Goal: Information Seeking & Learning: Find specific fact

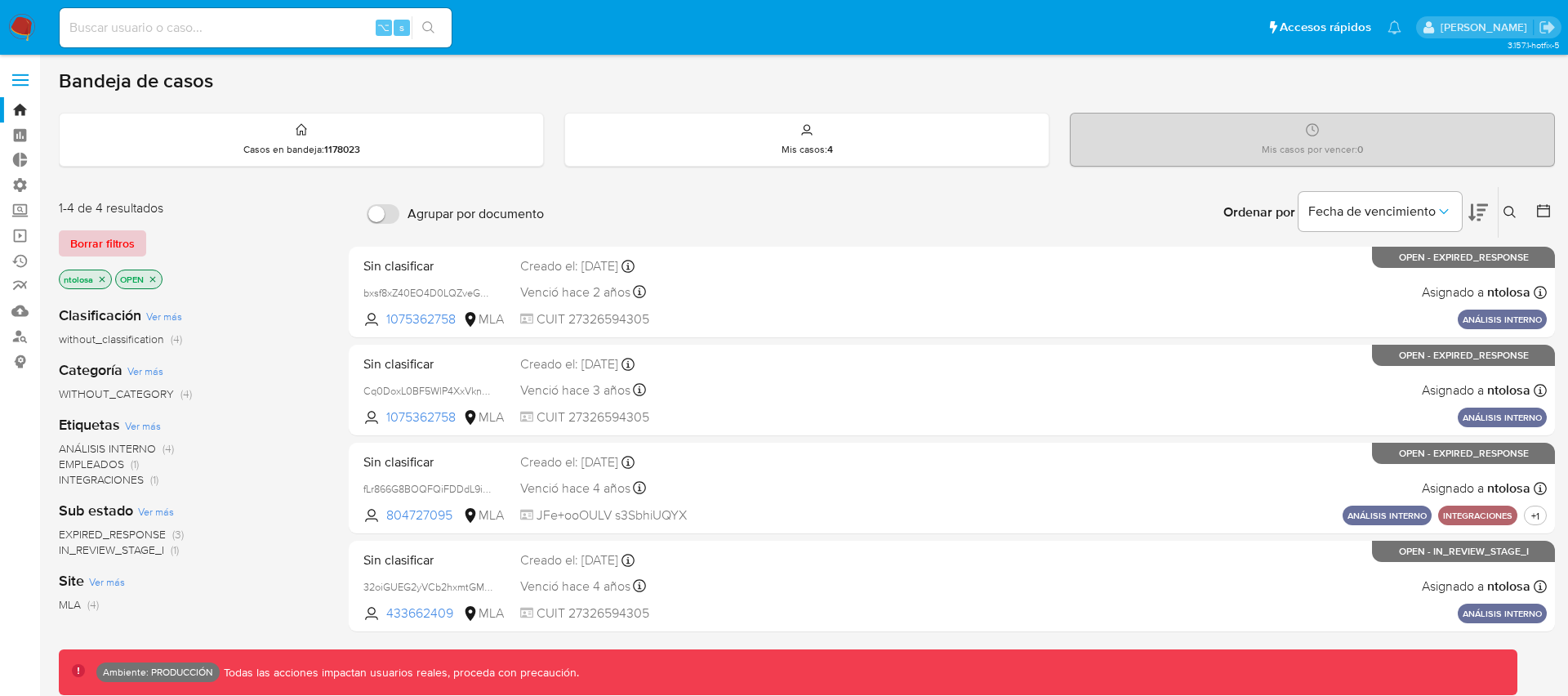
click at [121, 239] on span "Borrar filtros" at bounding box center [102, 243] width 65 height 23
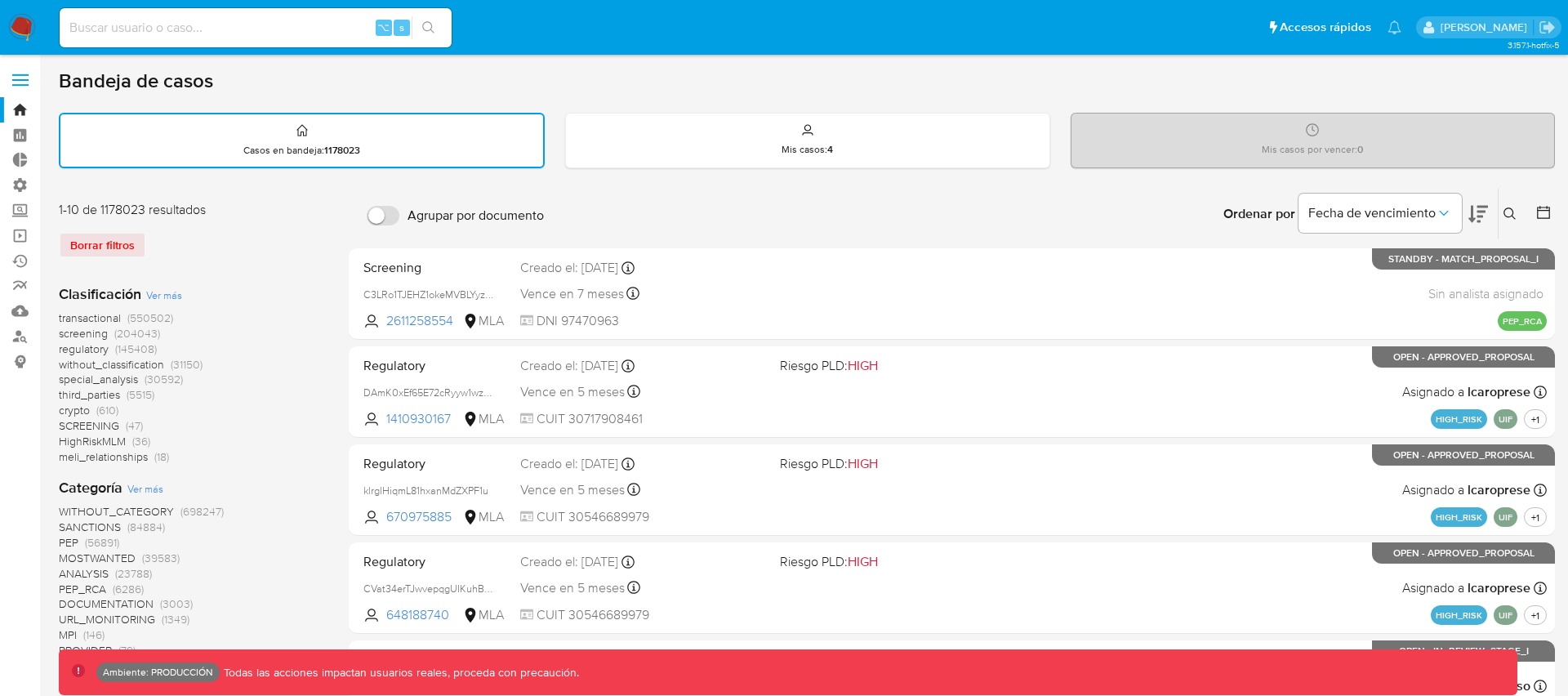
click at [94, 320] on span "transactional" at bounding box center [90, 317] width 62 height 16
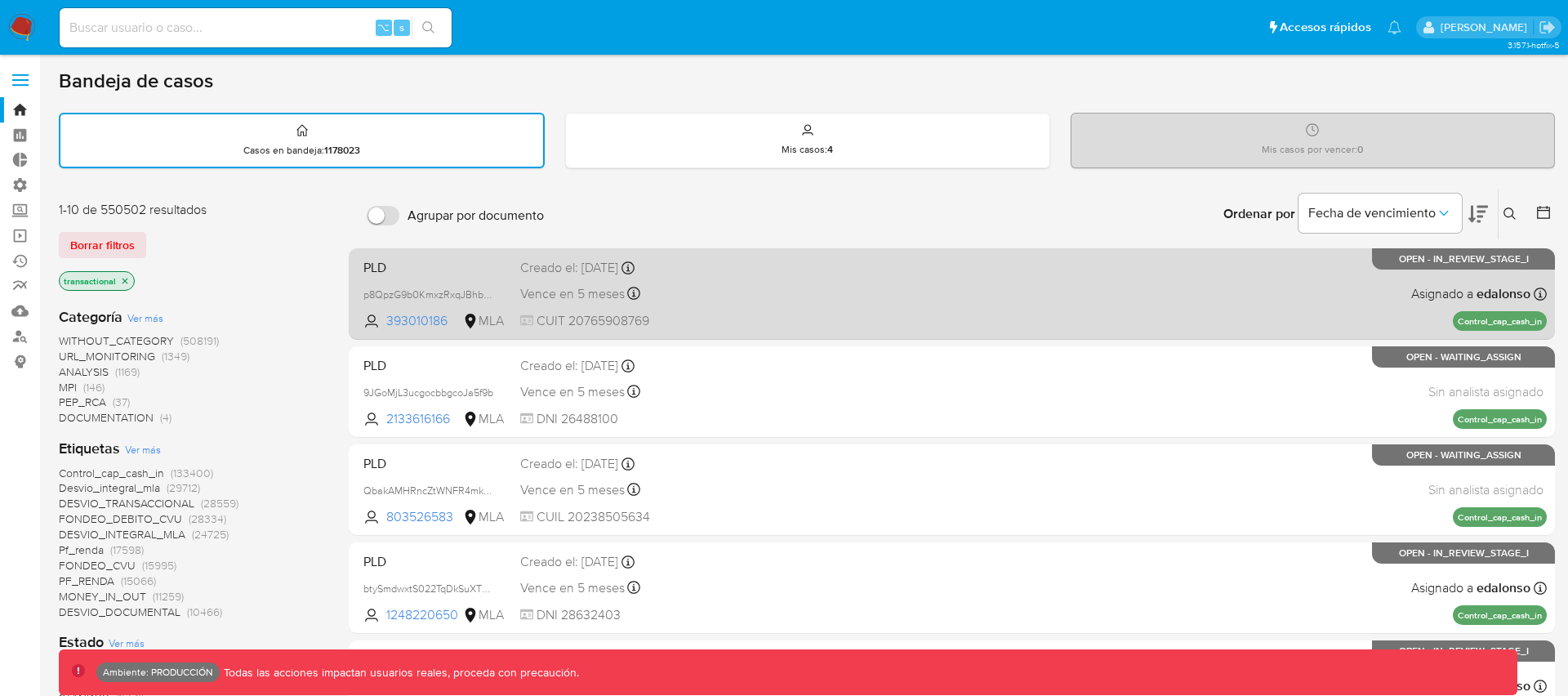
click at [810, 295] on div "PLD p8QpzG9b0KmxzRxqJBhbNdya 393010186 MLA Creado el: [DATE] Creado el: [DATE] …" at bounding box center [951, 294] width 1190 height 83
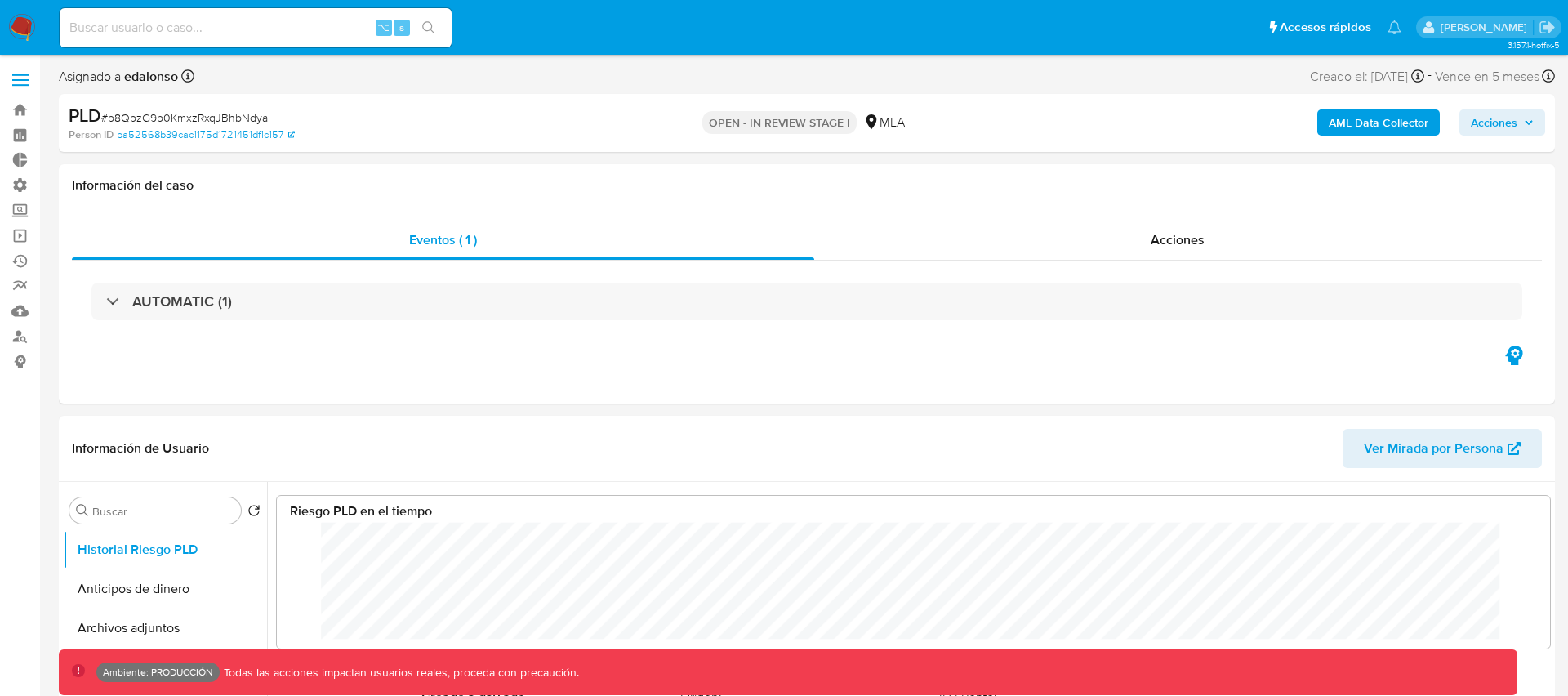
scroll to position [122, 1240]
select select "10"
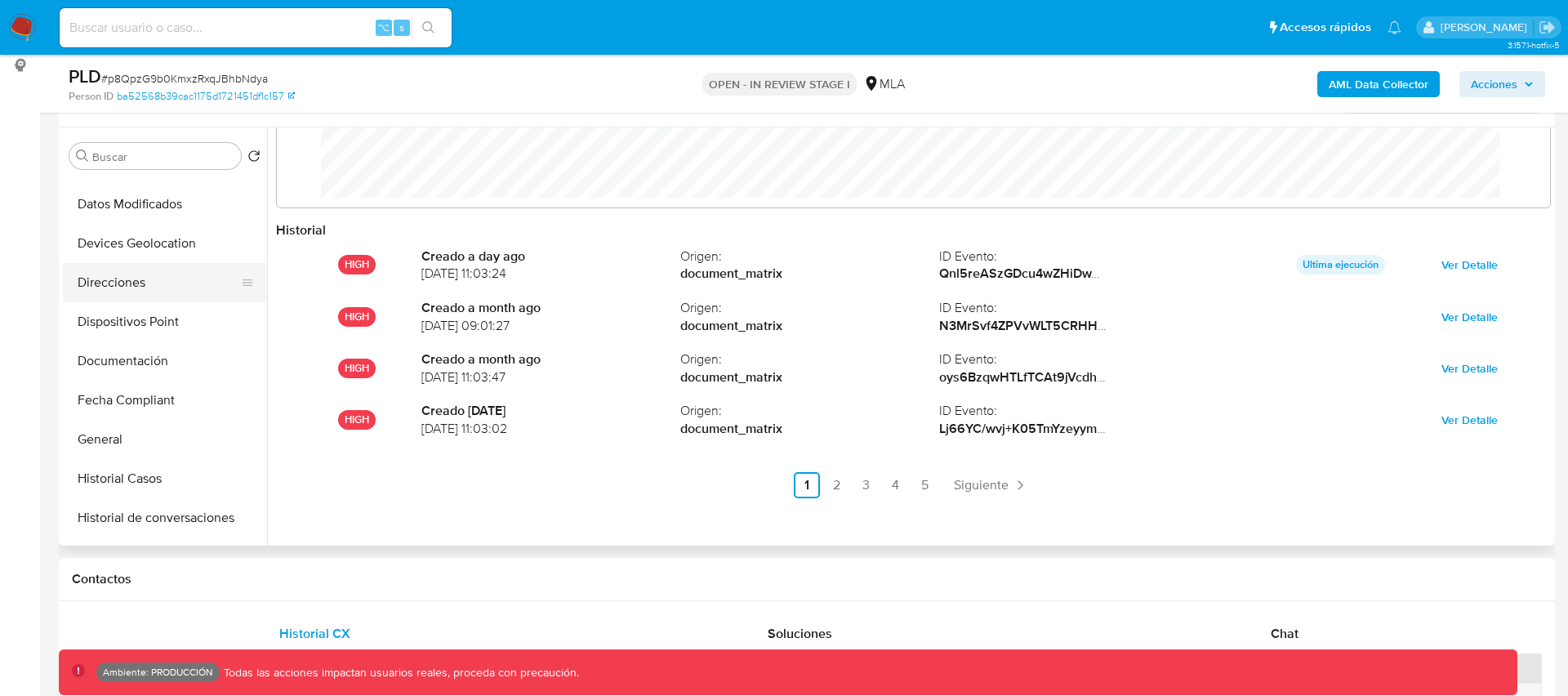
scroll to position [266, 0]
click at [102, 441] on button "General" at bounding box center [158, 438] width 191 height 40
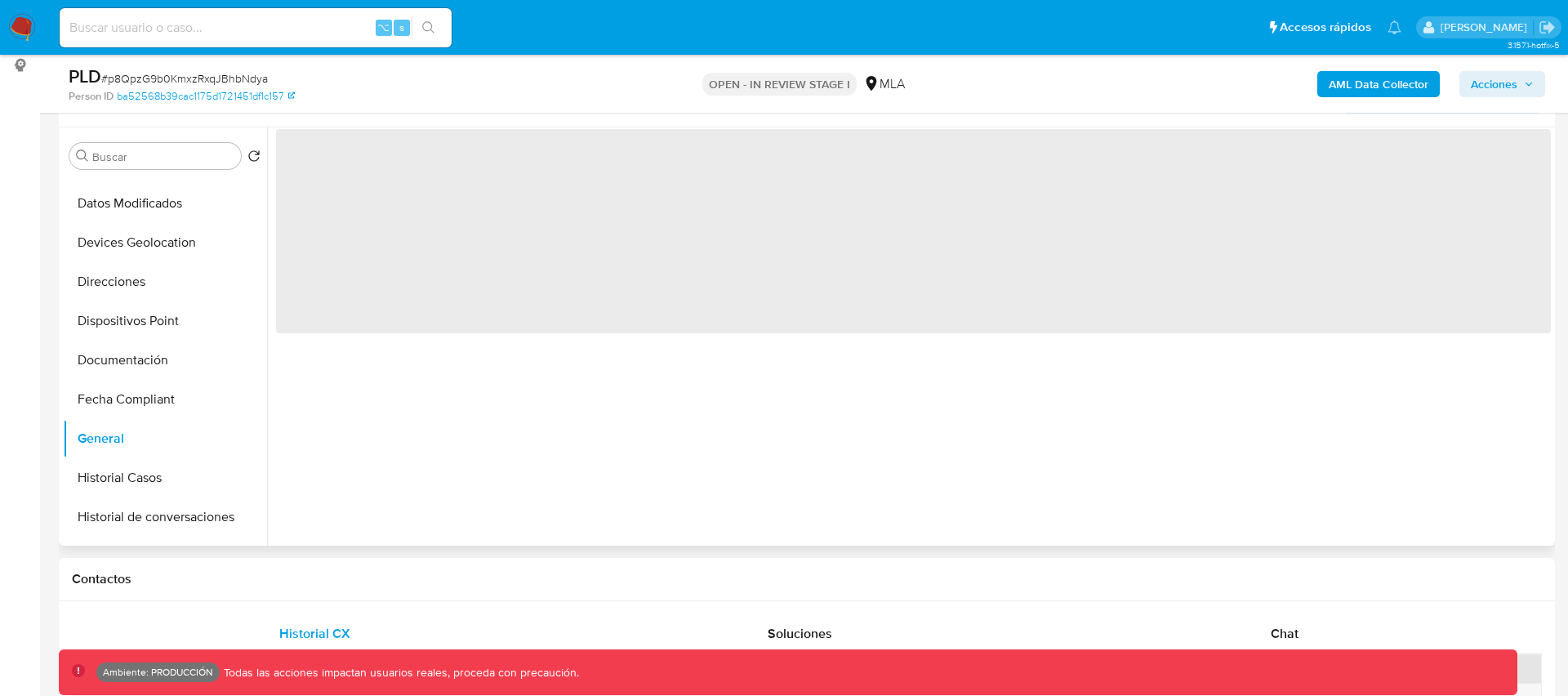
scroll to position [0, 0]
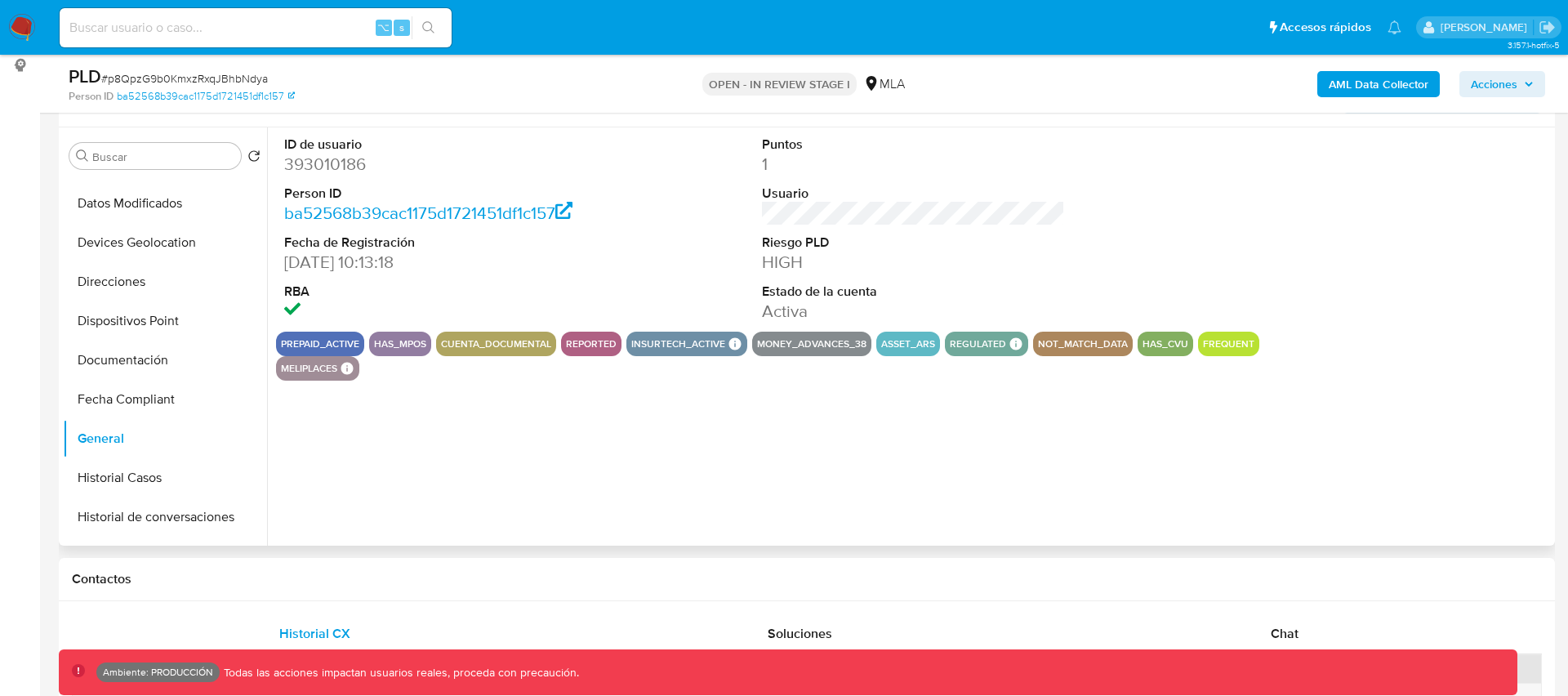
click at [324, 163] on dd "393010186" at bounding box center [435, 164] width 302 height 23
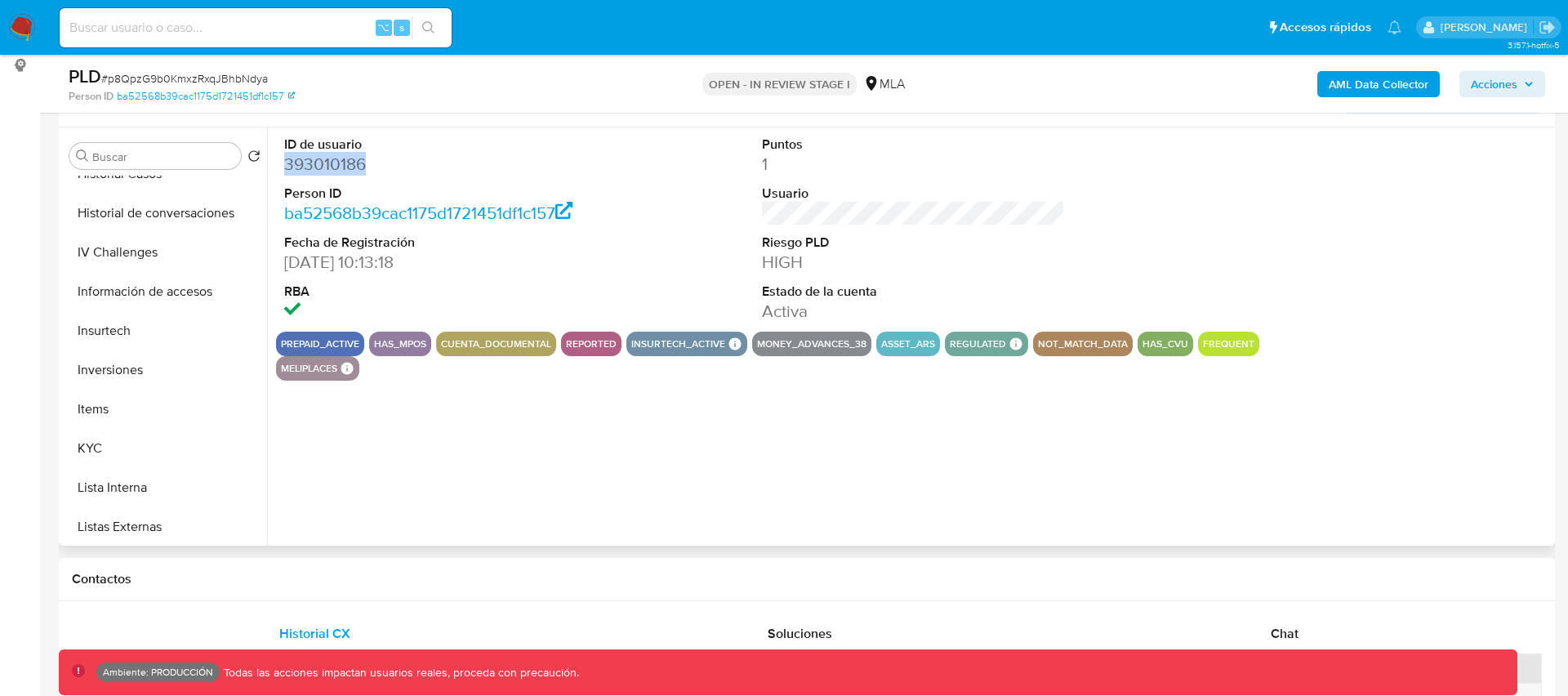
scroll to position [576, 0]
click at [107, 450] on button "KYC" at bounding box center [158, 443] width 191 height 40
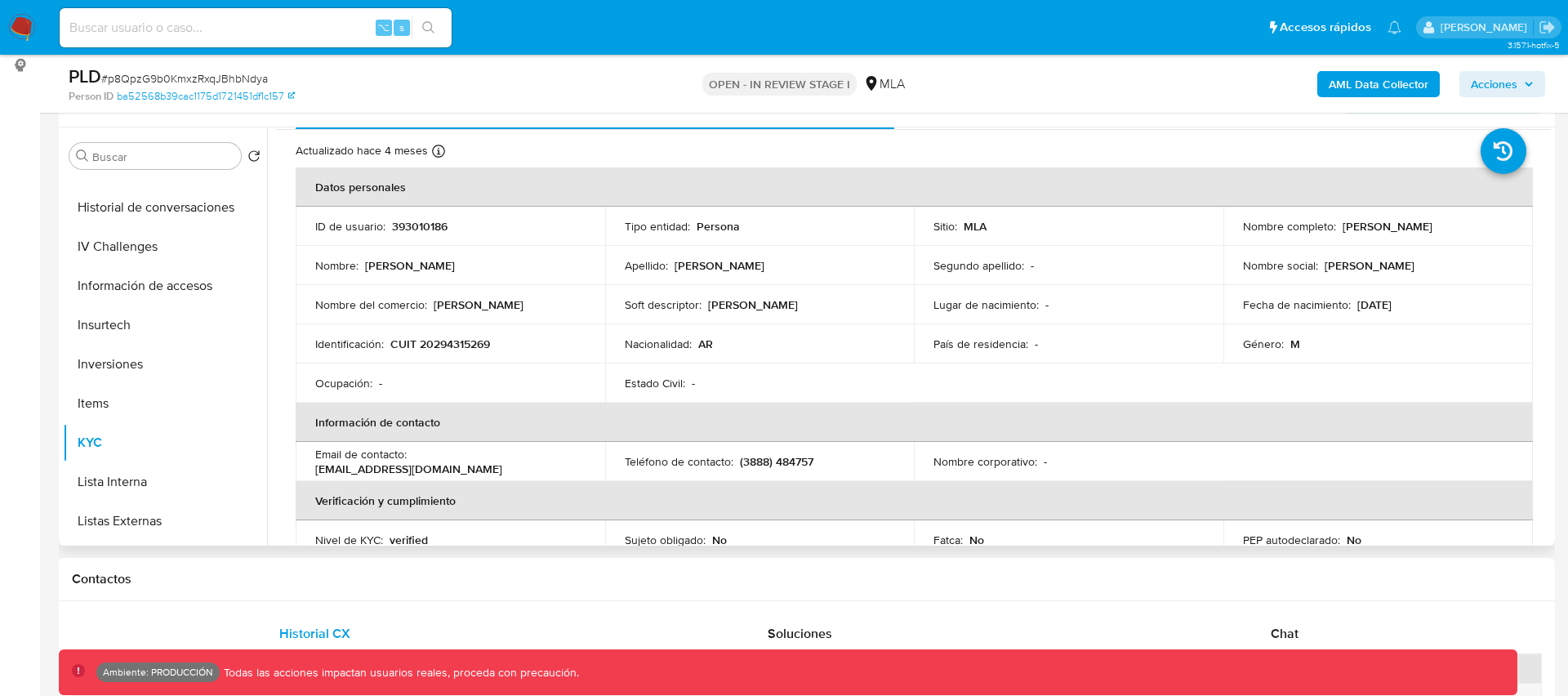
scroll to position [40, 0]
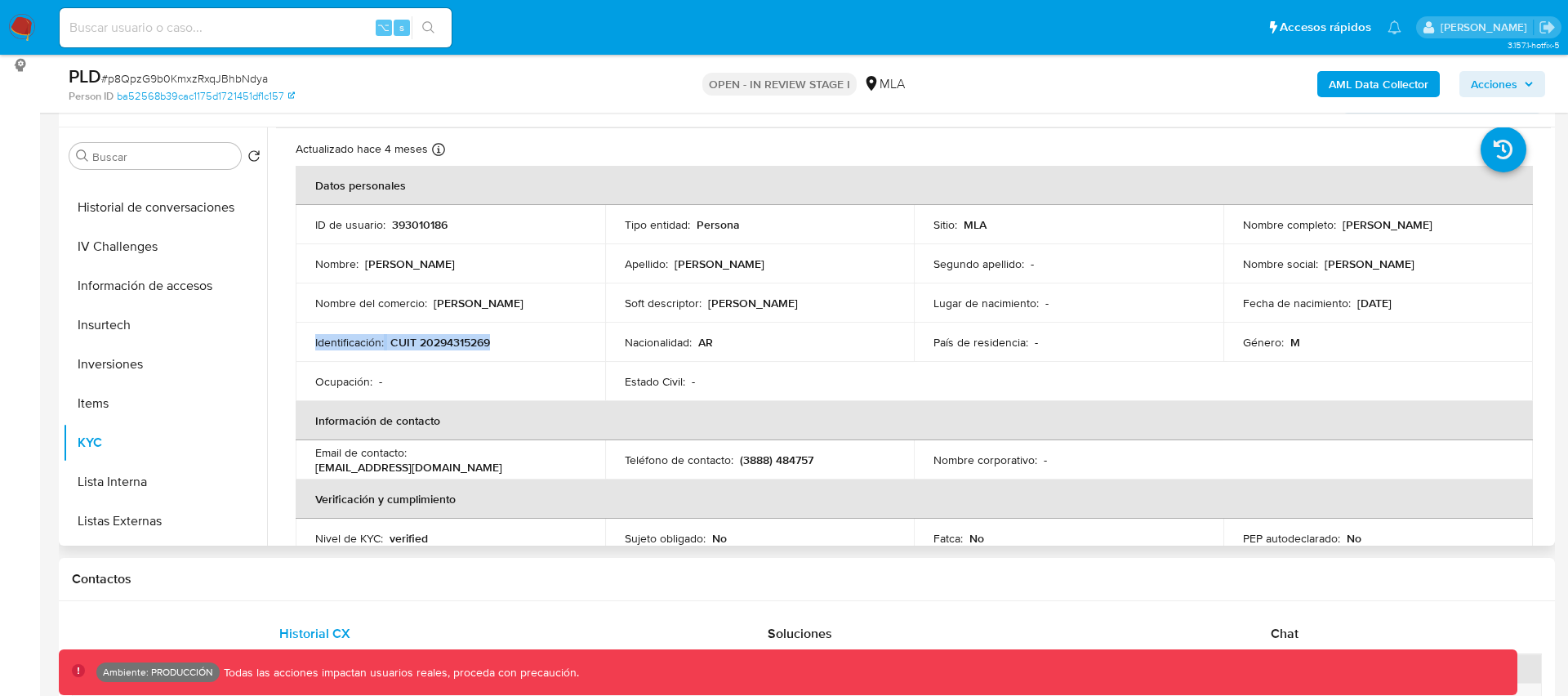
drag, startPoint x: 313, startPoint y: 340, endPoint x: 610, endPoint y: 332, distance: 297.1
click at [610, 332] on tr "Identificación : CUIT 20294315269 Nacionalidad : AR País de residencia : - Géne…" at bounding box center [914, 343] width 1237 height 40
copy div "Identificación : CUIT 20294315269"
drag, startPoint x: 473, startPoint y: 227, endPoint x: 288, endPoint y: 225, distance: 185.0
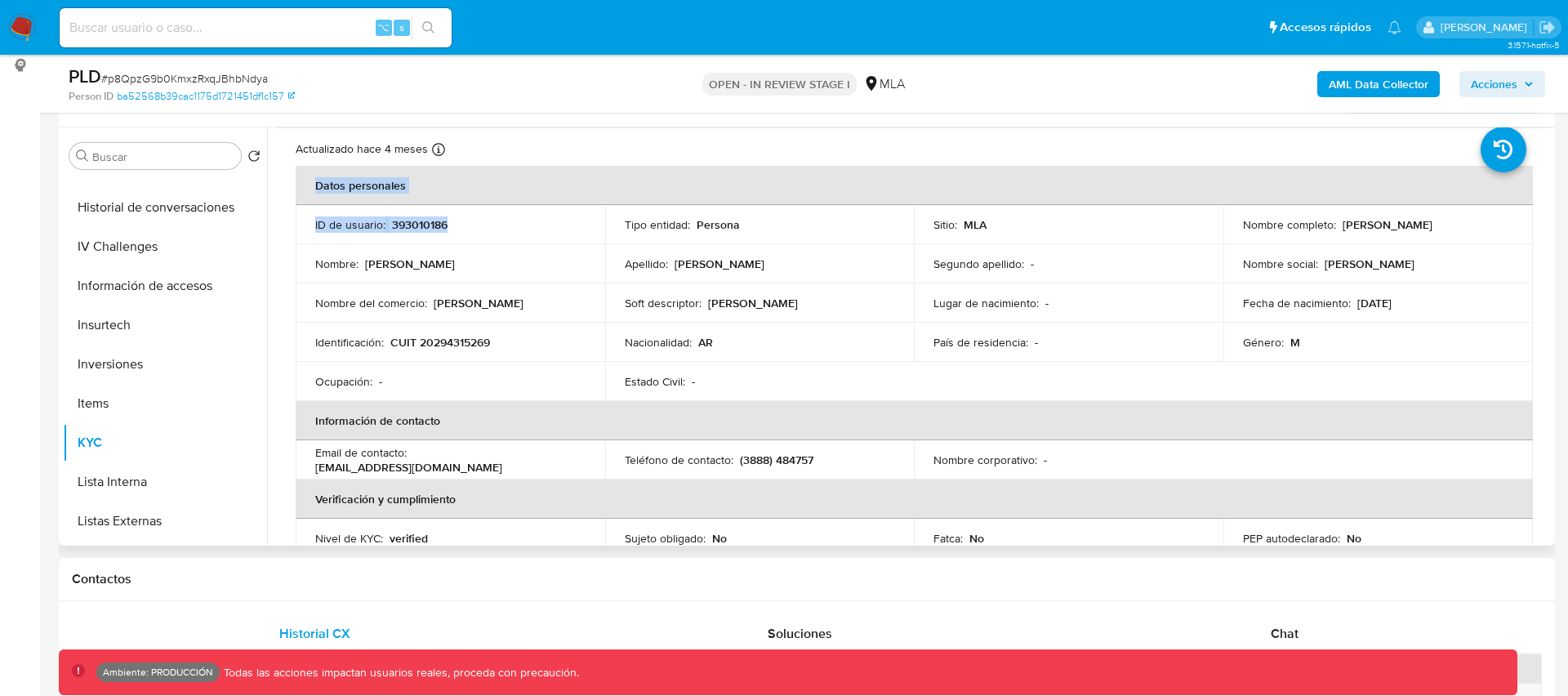
drag, startPoint x: 399, startPoint y: 220, endPoint x: 349, endPoint y: 236, distance: 52.5
click at [399, 220] on p "393010186" at bounding box center [419, 224] width 55 height 15
drag, startPoint x: 371, startPoint y: 228, endPoint x: 465, endPoint y: 229, distance: 94.0
click at [465, 229] on td "ID de usuario : 393010186" at bounding box center [449, 225] width 309 height 40
copy div "ID de usuario : 393010186"
